Goal: Task Accomplishment & Management: Complete application form

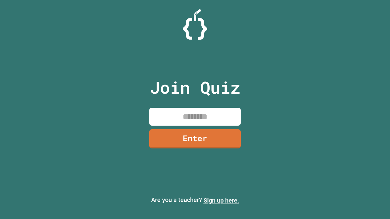
click at [221, 201] on link "Sign up here." at bounding box center [222, 200] width 36 height 7
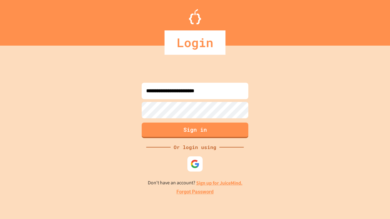
type input "**********"
